Goal: Check status: Check status

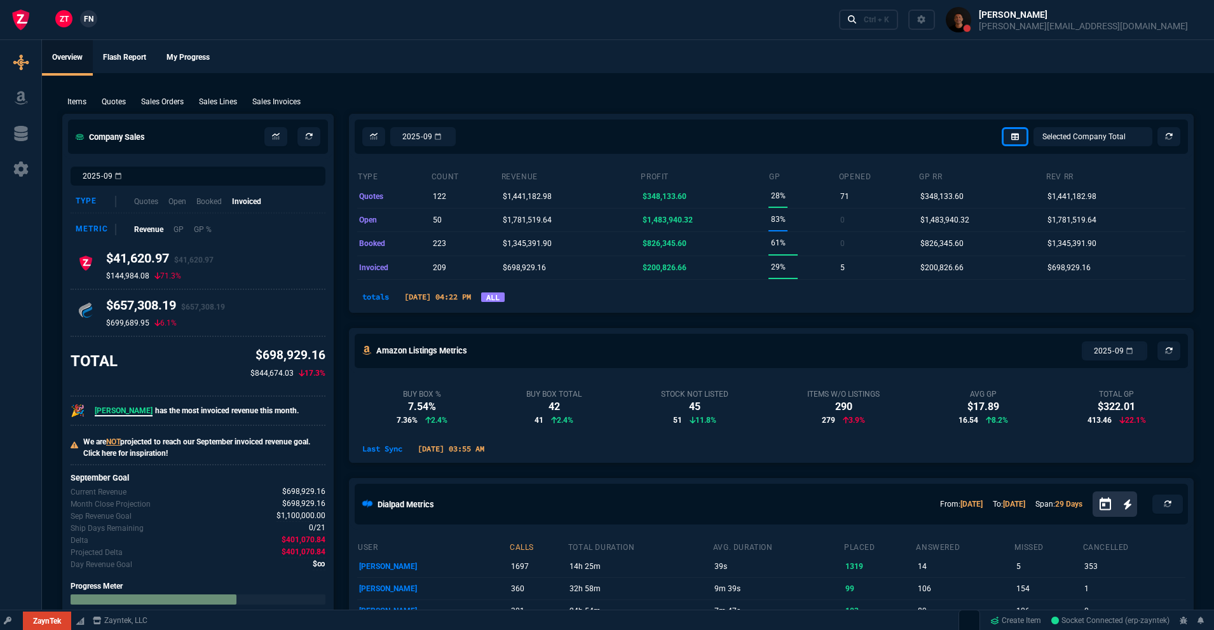
select select "18: totals"
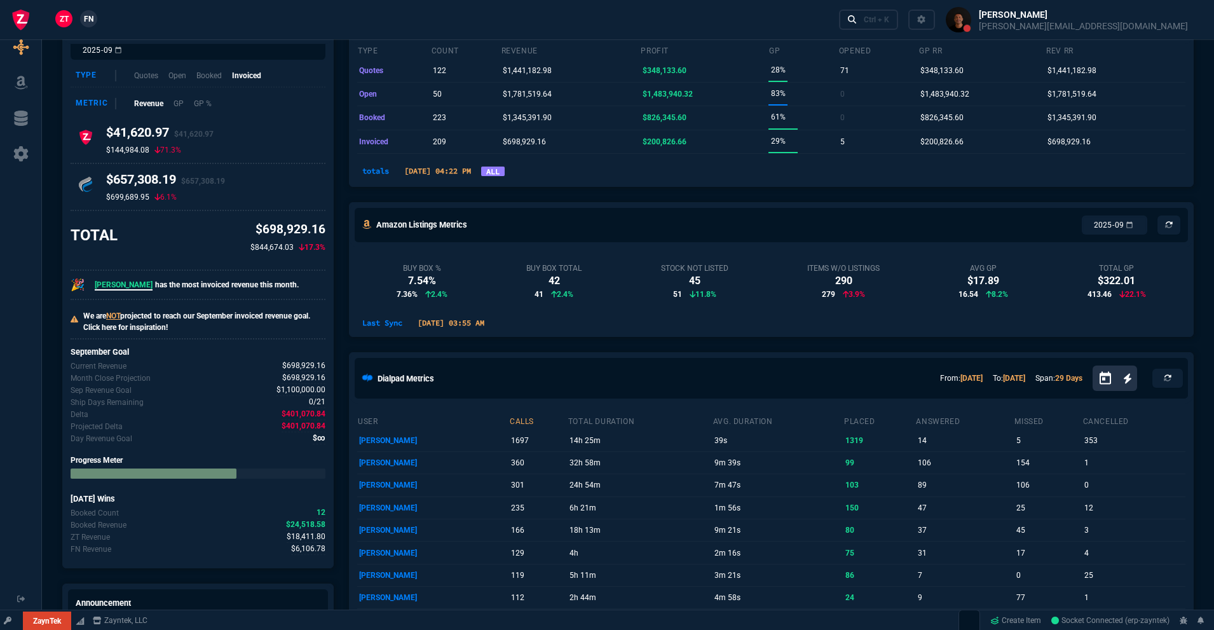
scroll to position [504, 0]
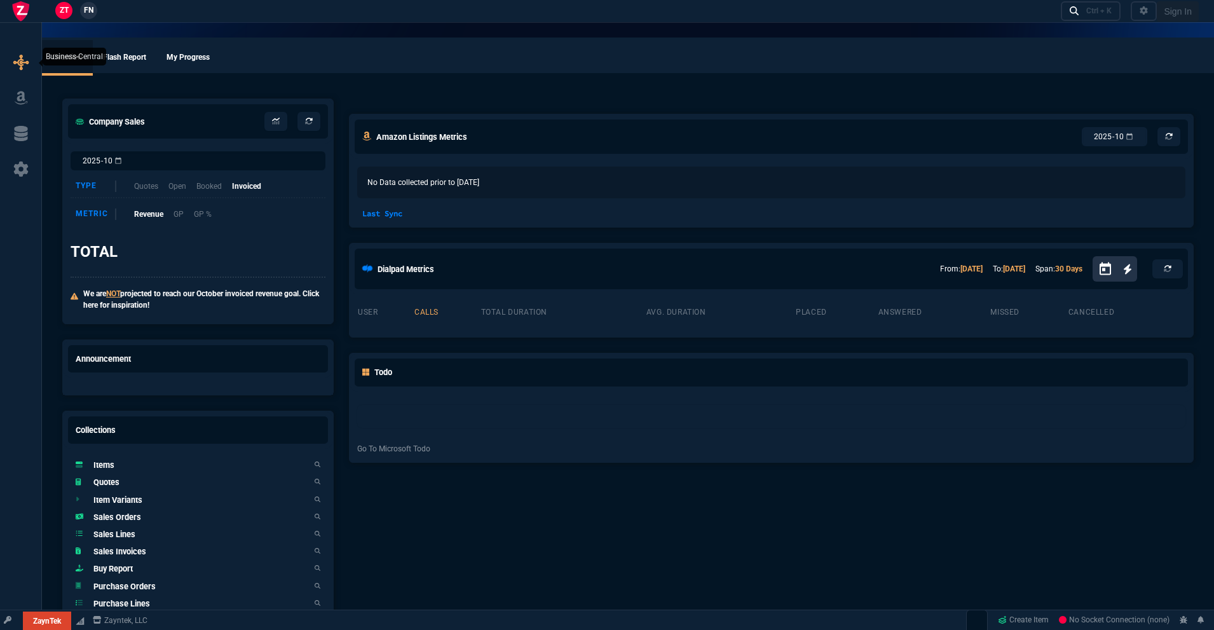
select select "18: totals"
